Goal: Navigation & Orientation: Find specific page/section

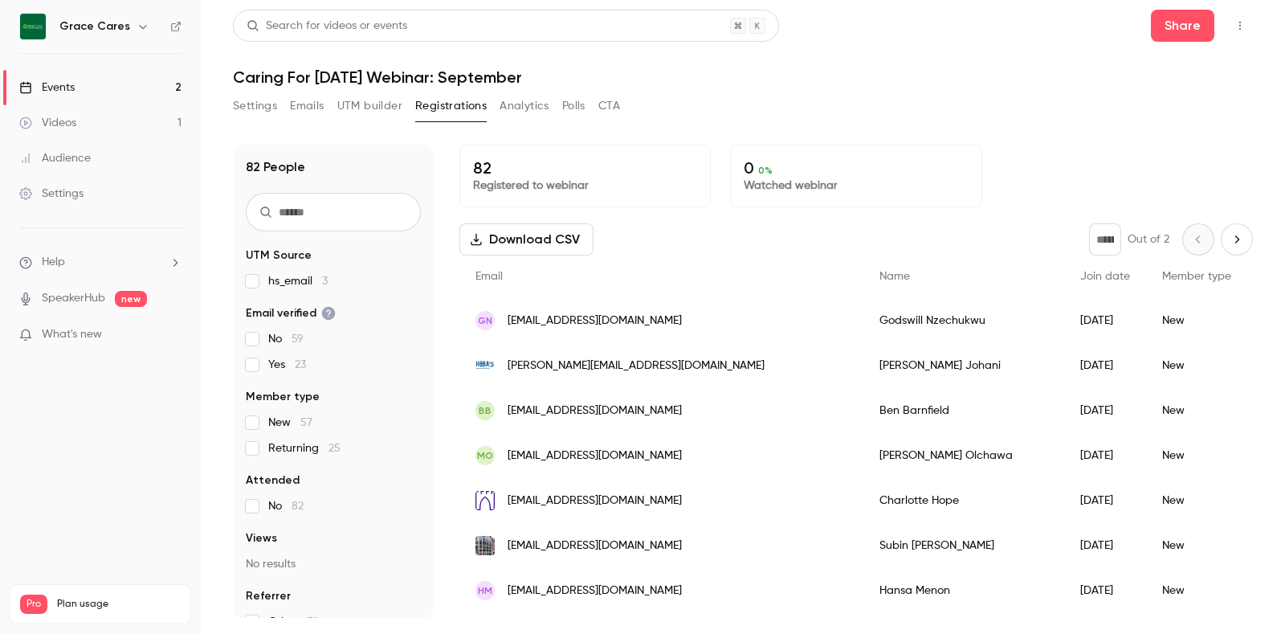
click at [56, 85] on div "Events" at bounding box center [46, 87] width 55 height 16
